Goal: Transaction & Acquisition: Book appointment/travel/reservation

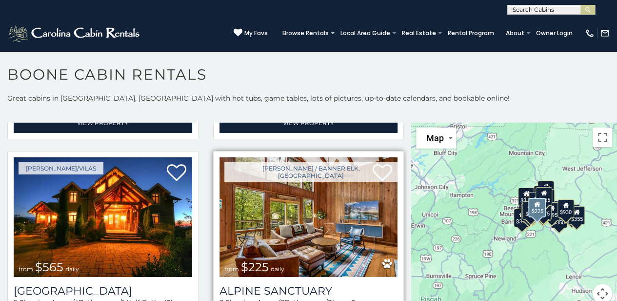
scroll to position [1659, 0]
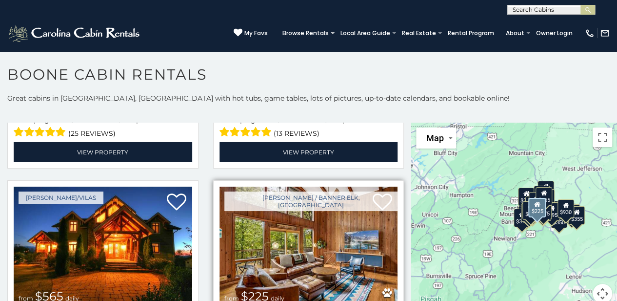
click at [289, 229] on img at bounding box center [309, 246] width 179 height 120
click at [290, 229] on img at bounding box center [309, 246] width 179 height 120
click at [290, 228] on img at bounding box center [309, 246] width 179 height 120
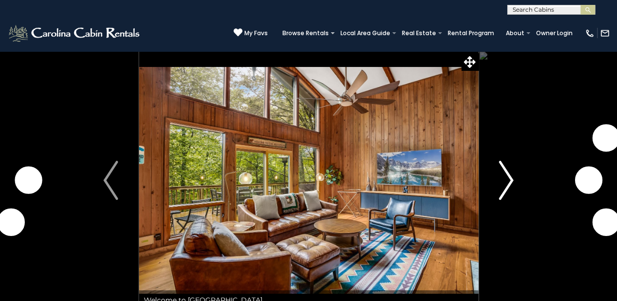
click at [512, 183] on img "Next" at bounding box center [506, 180] width 15 height 39
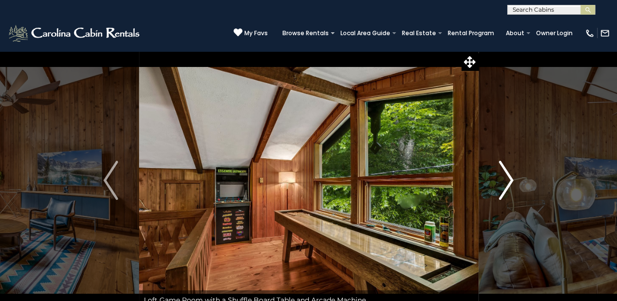
click at [505, 183] on img "Next" at bounding box center [506, 180] width 15 height 39
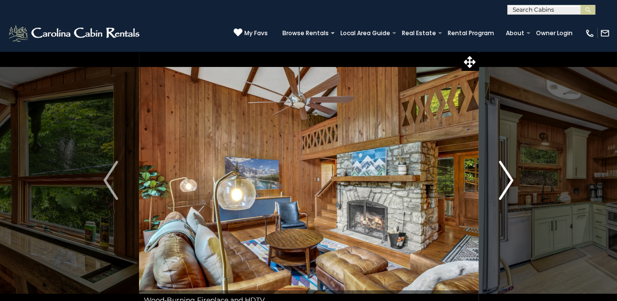
click at [506, 183] on img "Next" at bounding box center [506, 180] width 15 height 39
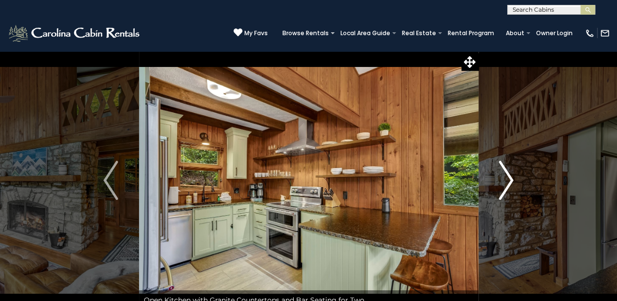
click at [507, 183] on img "Next" at bounding box center [506, 180] width 15 height 39
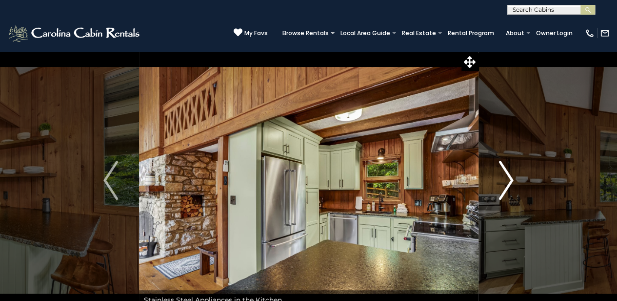
click at [508, 182] on img "Next" at bounding box center [506, 180] width 15 height 39
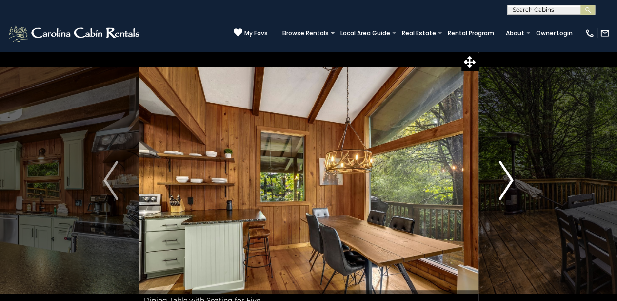
click at [508, 182] on img "Next" at bounding box center [506, 180] width 15 height 39
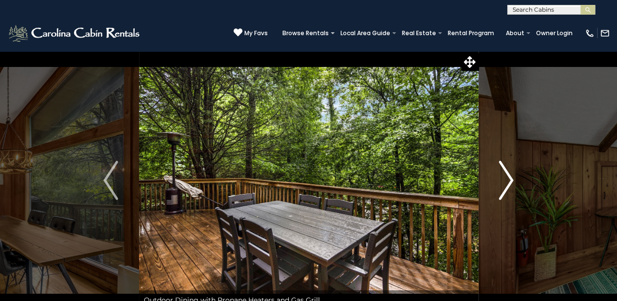
click at [508, 182] on img "Next" at bounding box center [506, 180] width 15 height 39
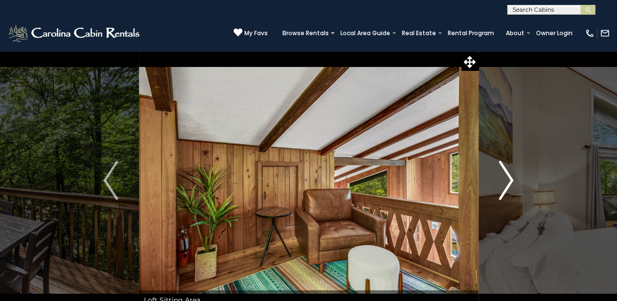
click at [508, 182] on img "Next" at bounding box center [506, 180] width 15 height 39
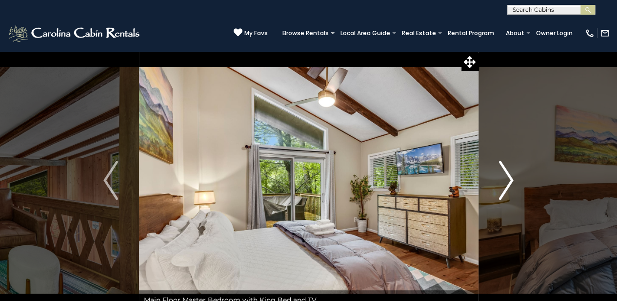
click at [508, 182] on img "Next" at bounding box center [506, 180] width 15 height 39
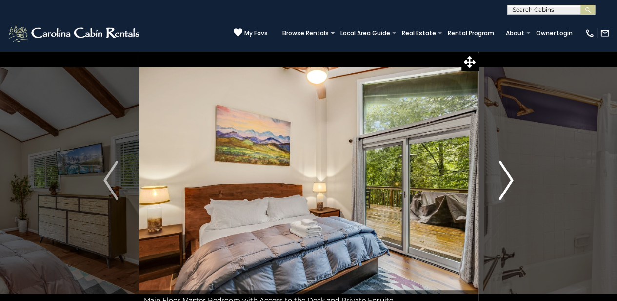
click at [508, 181] on img "Next" at bounding box center [506, 180] width 15 height 39
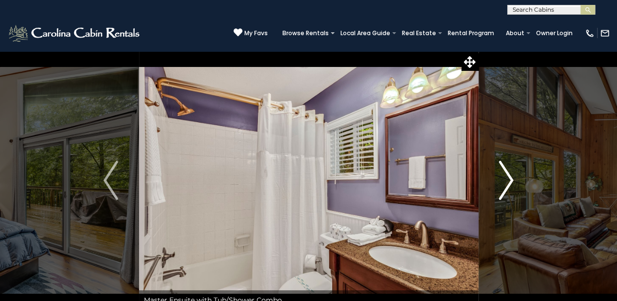
click at [509, 181] on img "Next" at bounding box center [506, 180] width 15 height 39
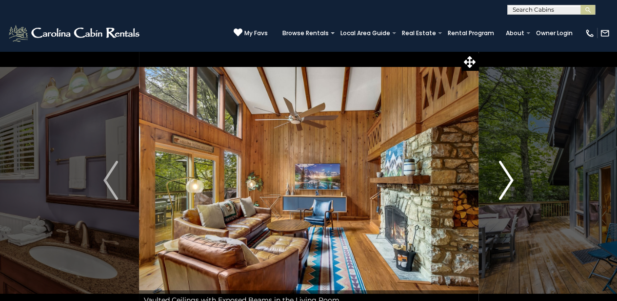
click at [509, 181] on img "Next" at bounding box center [506, 180] width 15 height 39
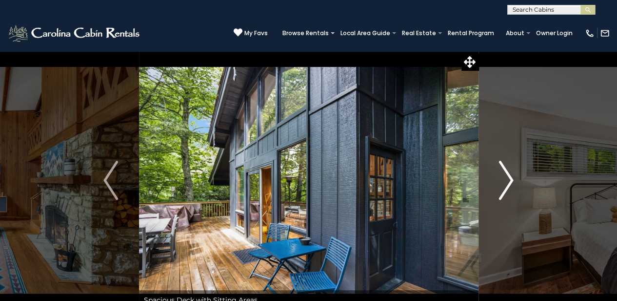
click at [509, 181] on img "Next" at bounding box center [506, 180] width 15 height 39
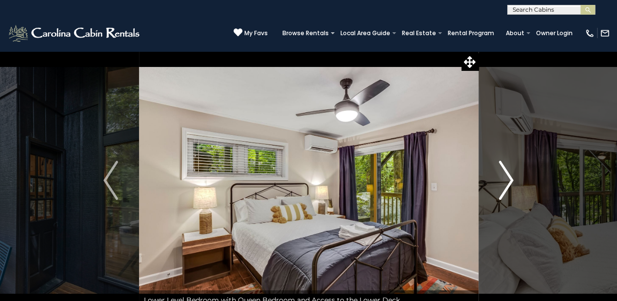
click at [509, 181] on img "Next" at bounding box center [506, 180] width 15 height 39
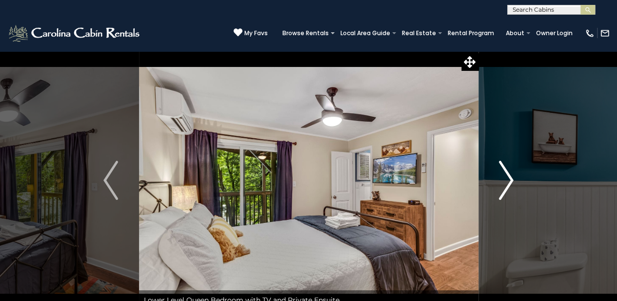
click at [509, 181] on img "Next" at bounding box center [506, 180] width 15 height 39
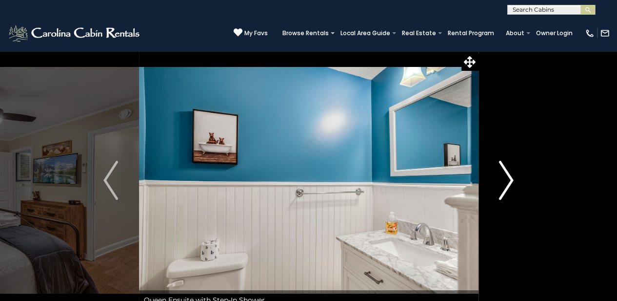
click at [509, 181] on img "Next" at bounding box center [506, 180] width 15 height 39
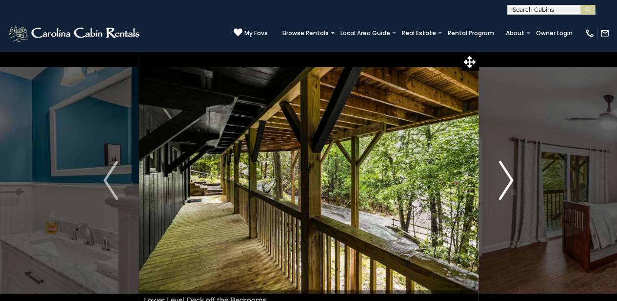
click at [509, 180] on img "Next" at bounding box center [506, 180] width 15 height 39
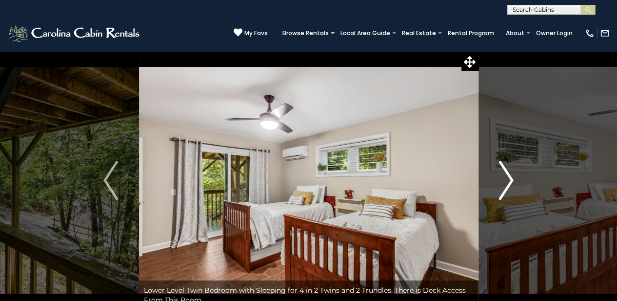
click at [509, 180] on img "Next" at bounding box center [506, 180] width 15 height 39
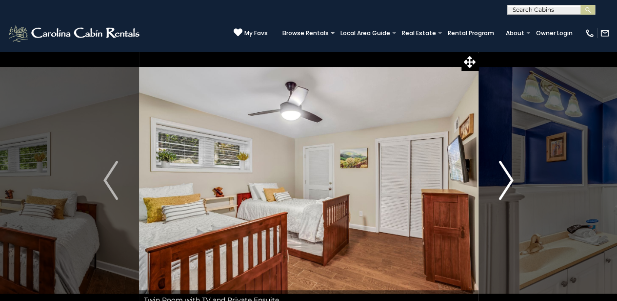
click at [510, 180] on img "Next" at bounding box center [506, 180] width 15 height 39
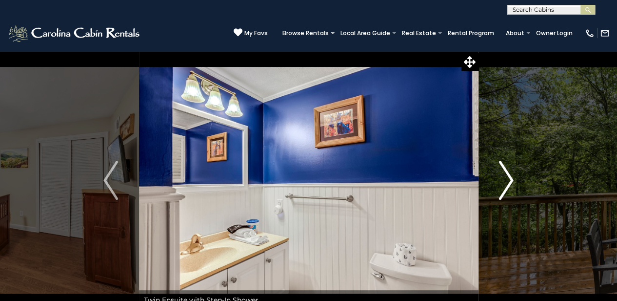
click at [510, 180] on img "Next" at bounding box center [506, 180] width 15 height 39
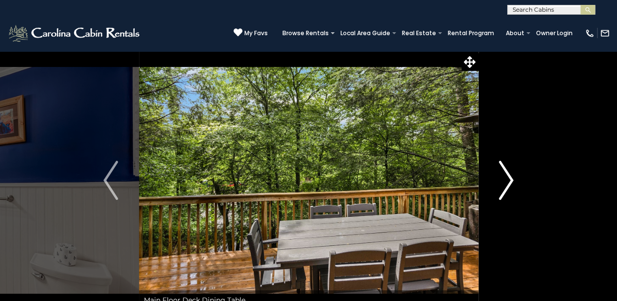
click at [510, 180] on img "Next" at bounding box center [506, 180] width 15 height 39
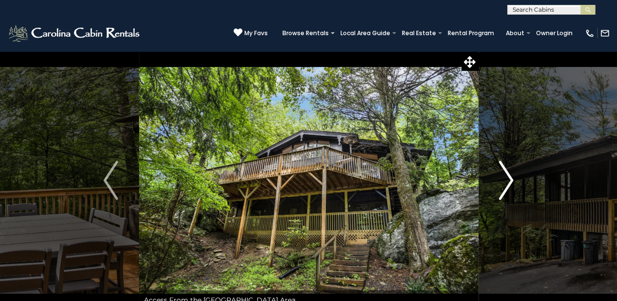
click at [510, 180] on img "Next" at bounding box center [506, 180] width 15 height 39
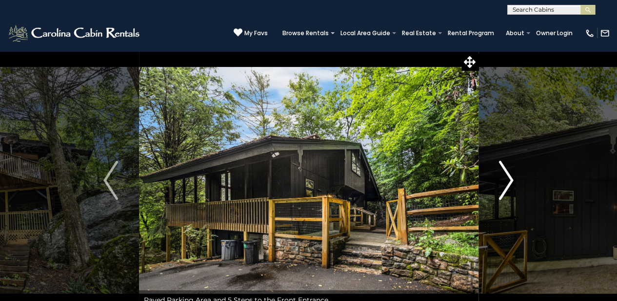
click at [510, 180] on img "Next" at bounding box center [506, 180] width 15 height 39
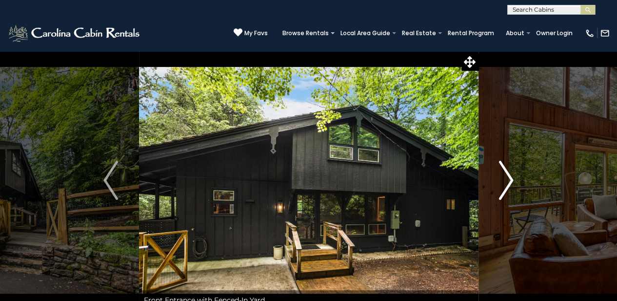
click at [511, 180] on img "Next" at bounding box center [506, 180] width 15 height 39
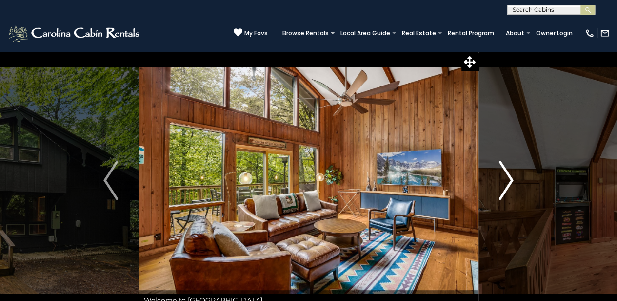
click at [511, 180] on img "Next" at bounding box center [506, 180] width 15 height 39
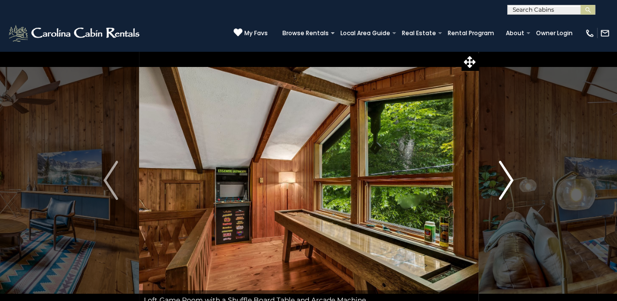
click at [511, 179] on img "Next" at bounding box center [506, 180] width 15 height 39
